Goal: Task Accomplishment & Management: Use online tool/utility

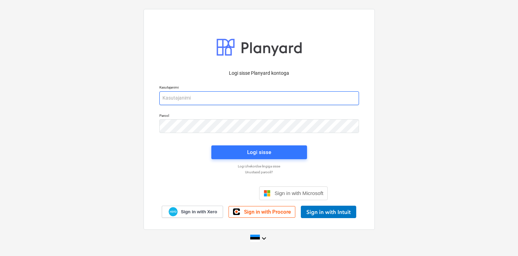
click at [225, 96] on input "email" at bounding box center [259, 98] width 200 height 14
type input "[EMAIL_ADDRESS][DOMAIN_NAME]"
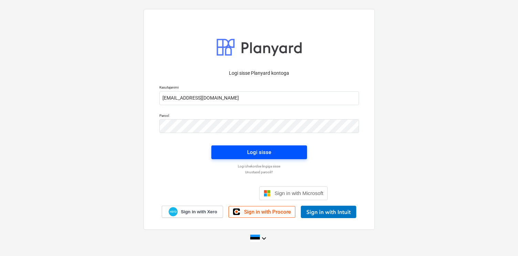
click at [239, 149] on span "Logi sisse" at bounding box center [259, 152] width 79 height 9
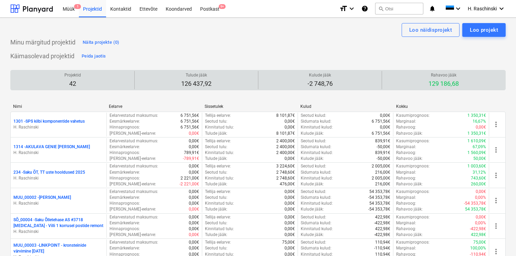
scroll to position [678, 0]
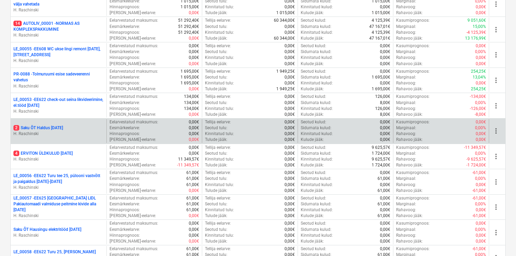
click at [63, 128] on p "2 Saku ÕT Haldus [DATE]" at bounding box center [38, 128] width 50 height 6
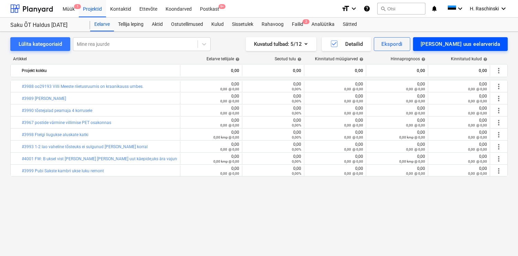
click at [468, 44] on div "[PERSON_NAME] uus eelarverida" at bounding box center [461, 44] width 80 height 9
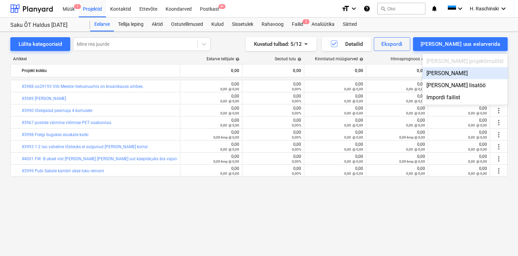
click at [463, 70] on div "[PERSON_NAME]" at bounding box center [464, 73] width 85 height 12
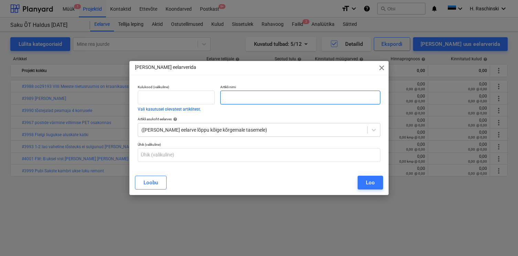
click at [330, 94] on input "text" at bounding box center [300, 98] width 160 height 14
paste input "#3996 peamaja 2 korruse naiste wc prilllaud katki"
type input "#3996 peamaja 2 korruse naiste wc prilllaud katki"
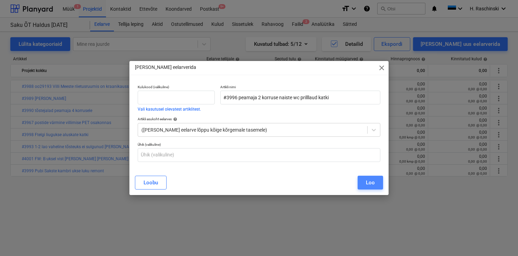
click at [367, 188] on button "Loo" at bounding box center [370, 183] width 25 height 14
